Goal: Navigation & Orientation: Find specific page/section

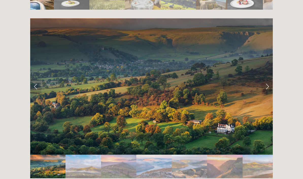
scroll to position [1001, 0]
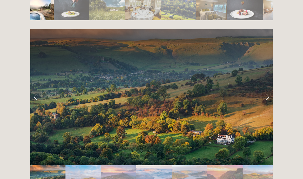
click at [269, 90] on link "Next Slide" at bounding box center [267, 97] width 11 height 15
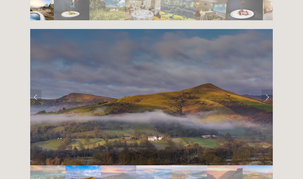
click at [268, 90] on link "Next Slide" at bounding box center [267, 97] width 11 height 15
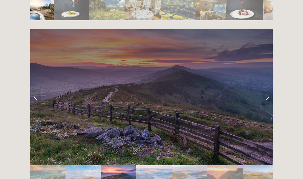
click at [268, 90] on link "Next Slide" at bounding box center [267, 97] width 11 height 15
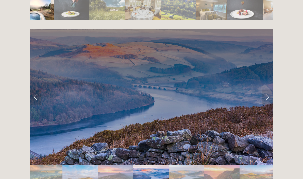
click at [268, 90] on link "Next Slide" at bounding box center [267, 97] width 11 height 15
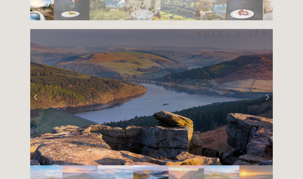
click at [266, 90] on link "Next Slide" at bounding box center [267, 97] width 11 height 15
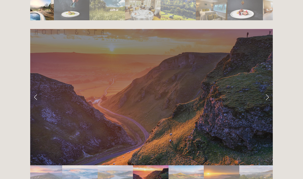
click at [268, 90] on link "Next Slide" at bounding box center [267, 97] width 11 height 15
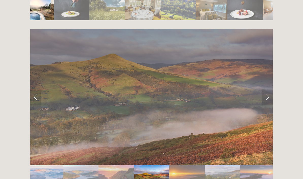
click at [270, 90] on link "Next Slide" at bounding box center [267, 97] width 11 height 15
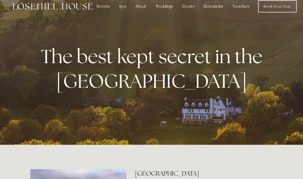
scroll to position [0, 0]
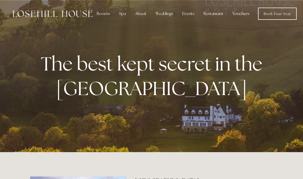
click at [105, 17] on div "Rooms" at bounding box center [103, 14] width 21 height 10
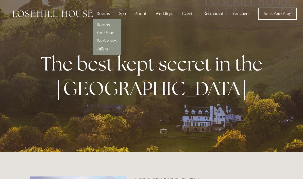
click at [109, 24] on link "Rooms" at bounding box center [103, 24] width 13 height 5
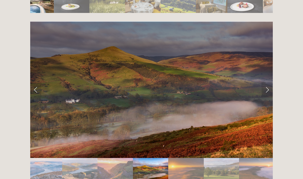
scroll to position [1001, 0]
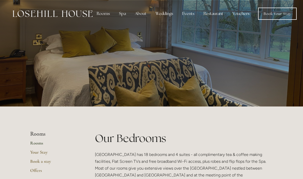
click at [137, 15] on div "About" at bounding box center [141, 14] width 20 height 10
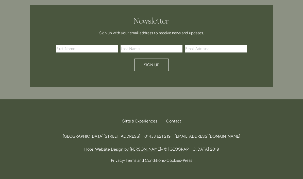
scroll to position [908, 0]
